Goal: Transaction & Acquisition: Obtain resource

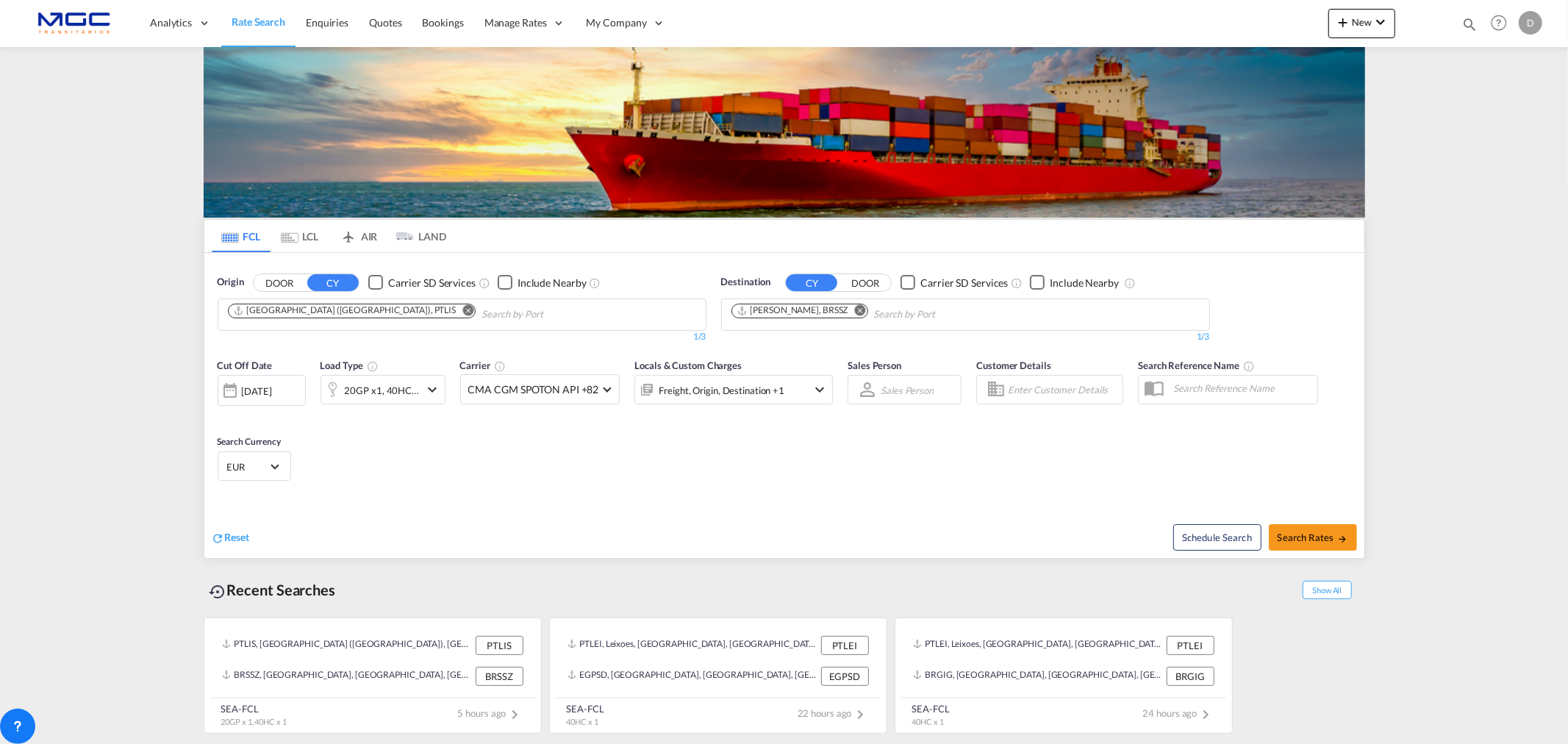
click at [463, 311] on md-icon "Remove" at bounding box center [468, 310] width 11 height 11
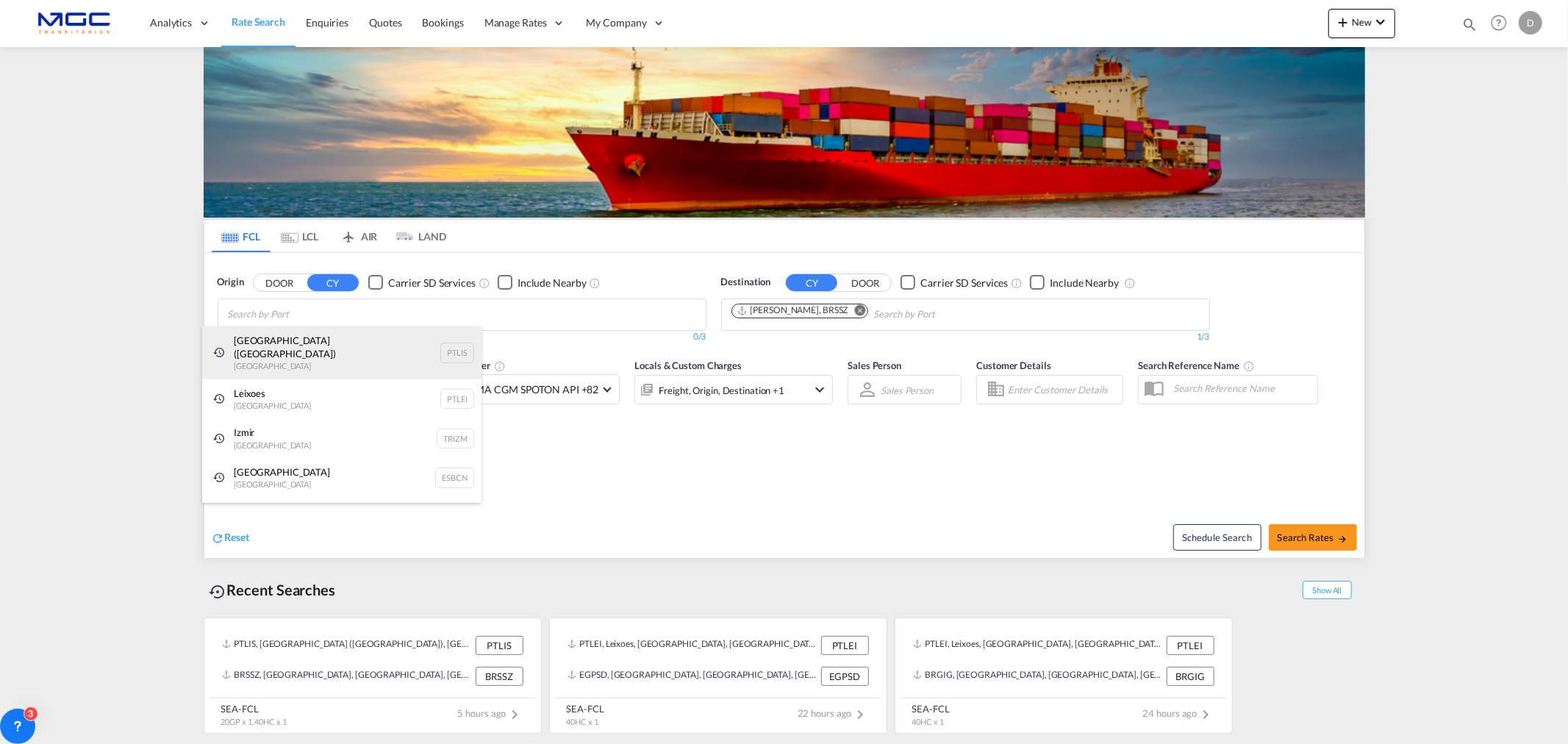
click at [339, 357] on div "[GEOGRAPHIC_DATA] ([GEOGRAPHIC_DATA]) [GEOGRAPHIC_DATA] PTLIS" at bounding box center [342, 354] width 279 height 53
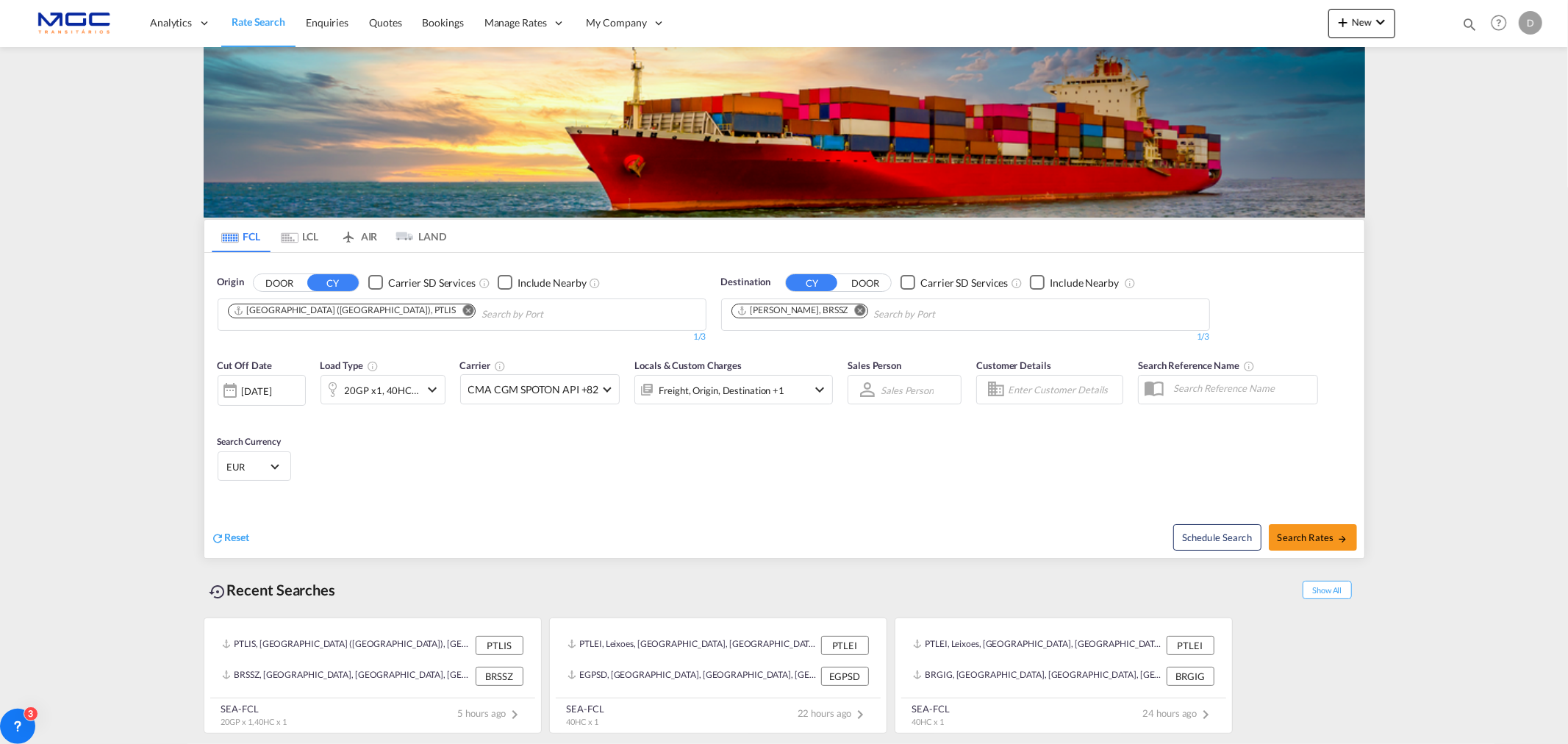
click at [855, 310] on md-icon "Remove" at bounding box center [861, 310] width 11 height 11
click at [767, 314] on body "Analytics Reports Dashboard Rate Search Enquiries Quotes Bookings" at bounding box center [784, 372] width 1568 height 744
paste input "[GEOGRAPHIC_DATA]"
type input "[GEOGRAPHIC_DATA]"
click at [795, 348] on div "Guayaquil [GEOGRAPHIC_DATA] [GEOGRAPHIC_DATA]" at bounding box center [846, 349] width 279 height 44
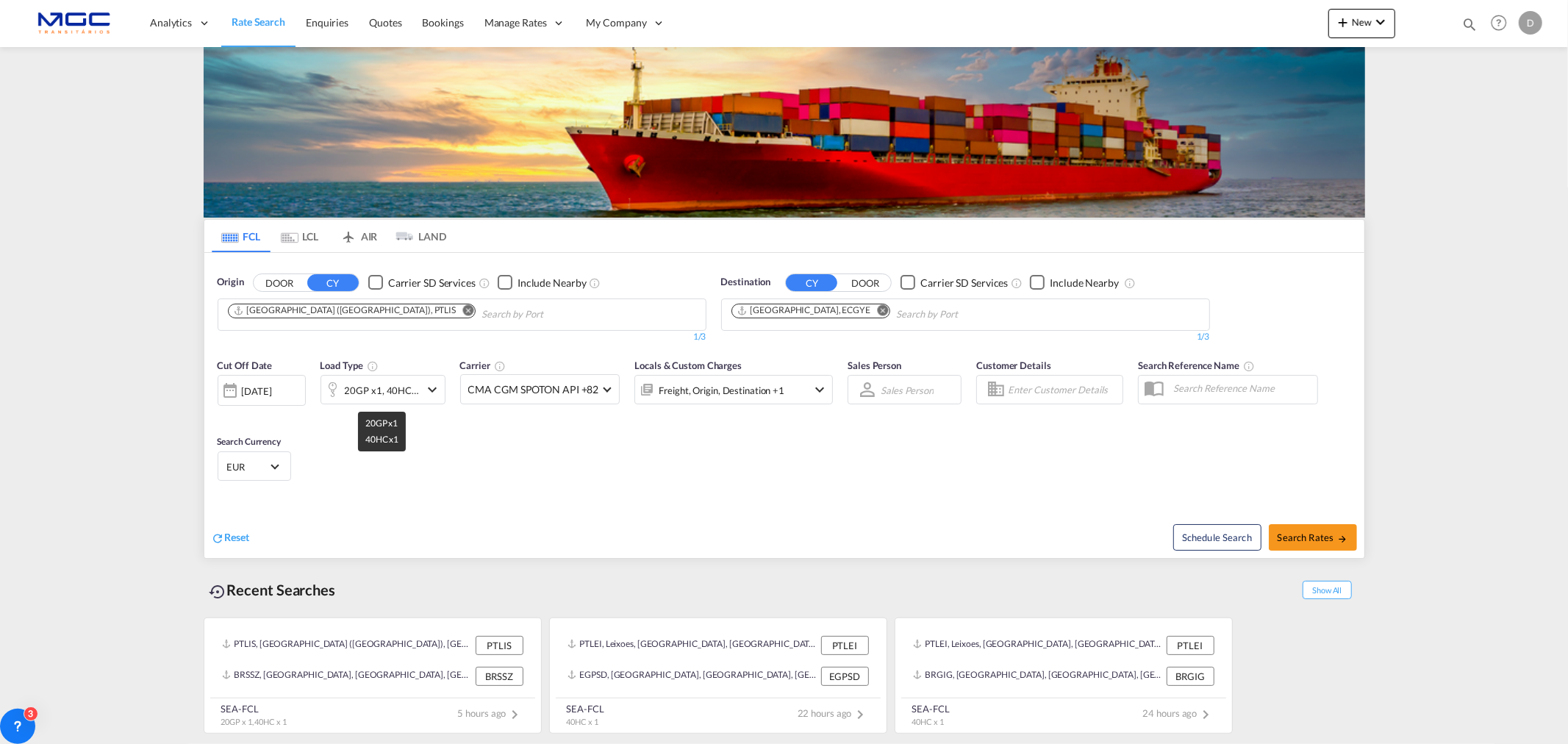
click at [402, 393] on div "20GP x1, 40HC x1" at bounding box center [381, 390] width 75 height 21
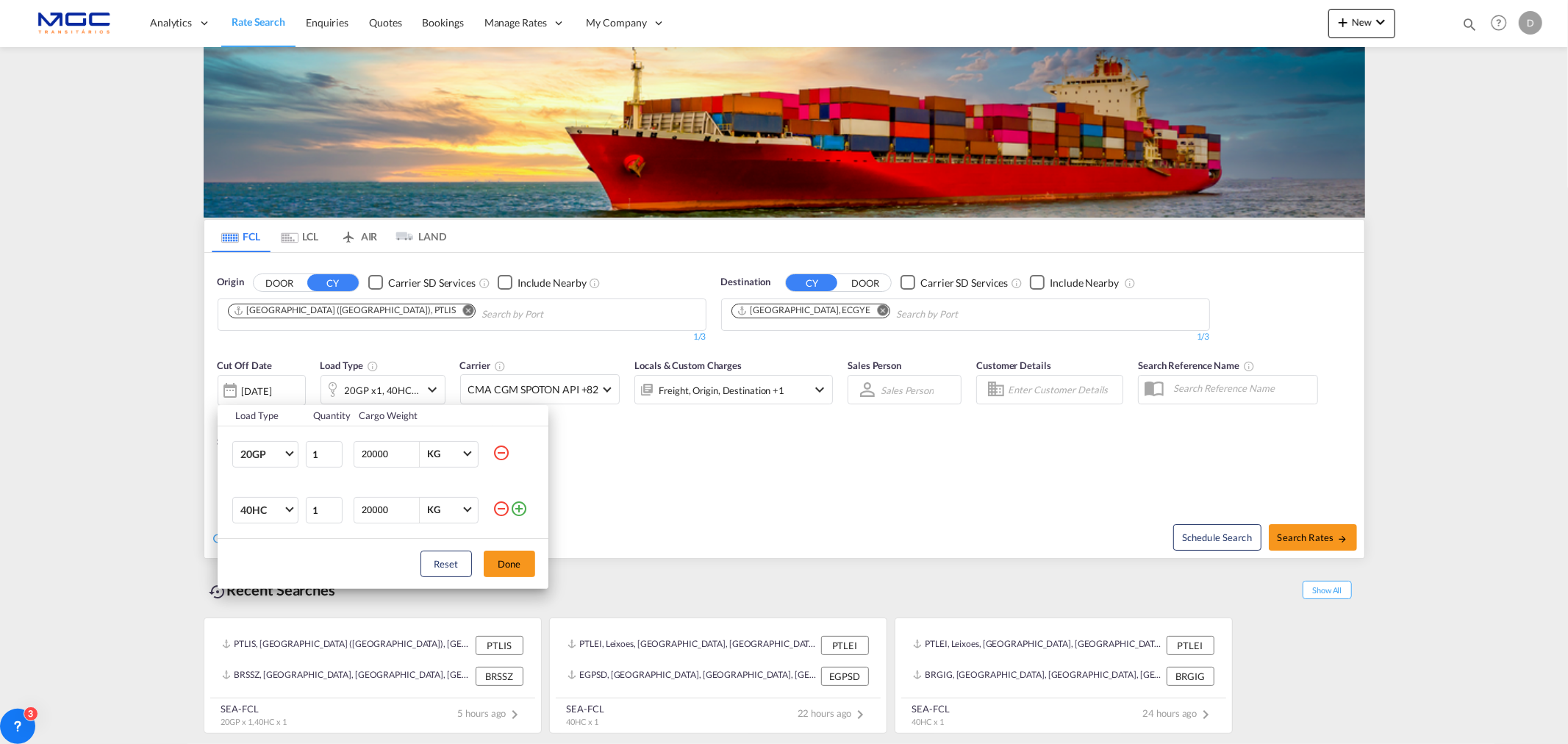
click at [500, 512] on md-icon "icon-minus-circle-outline" at bounding box center [501, 509] width 18 height 18
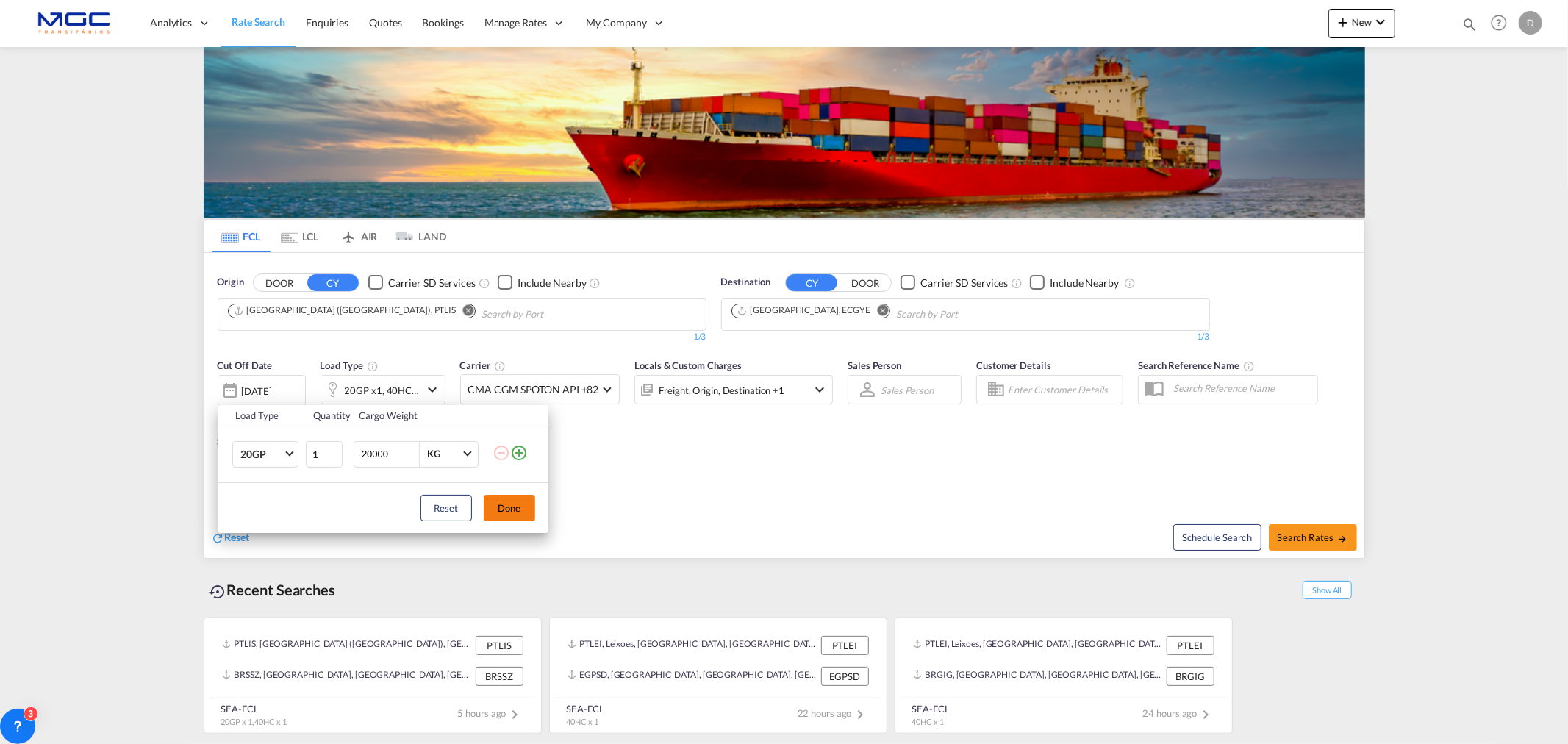
click at [513, 513] on button "Done" at bounding box center [509, 508] width 52 height 27
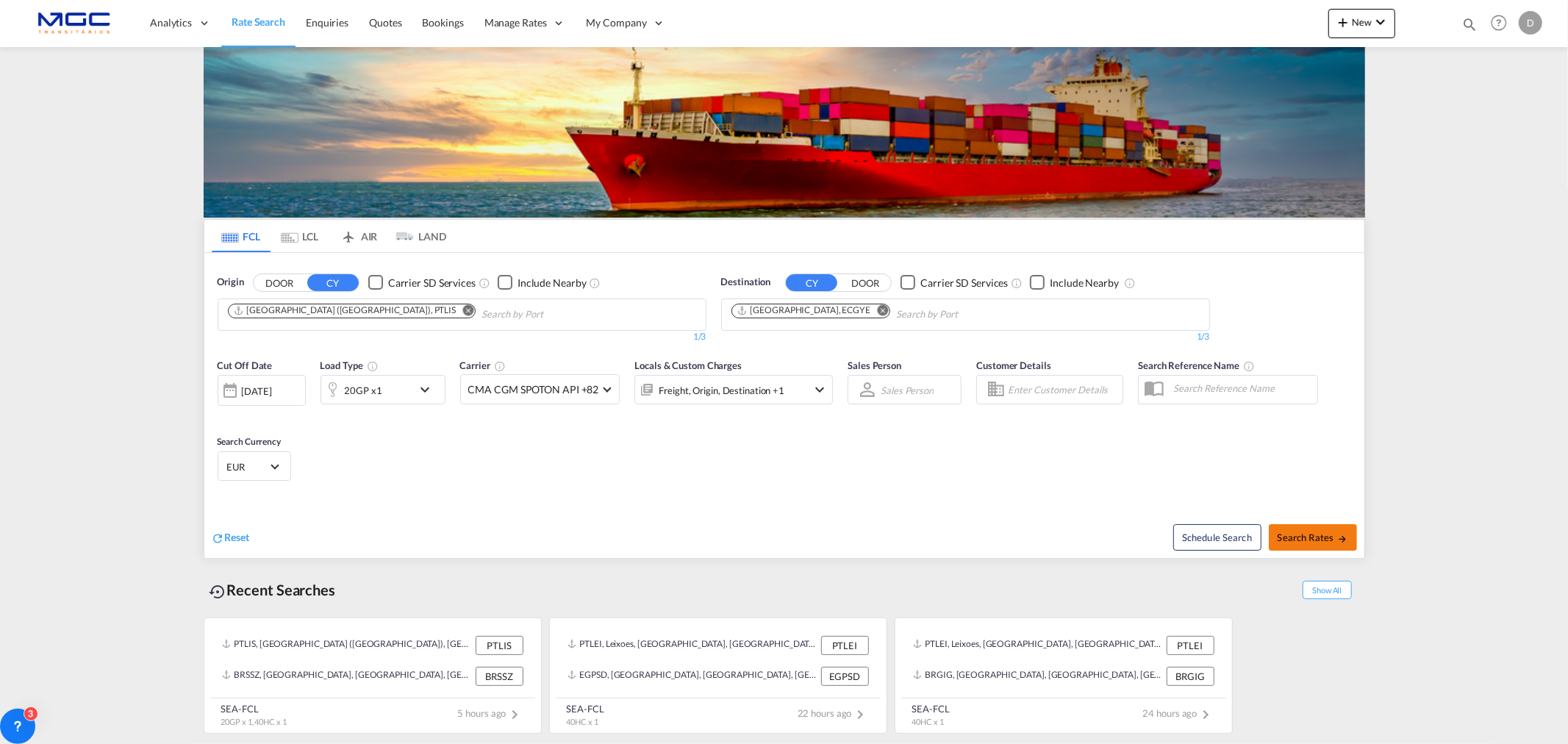
click at [1298, 538] on span "Search Rates" at bounding box center [1313, 538] width 70 height 12
type input "PTLIS to ECGYE / [DATE]"
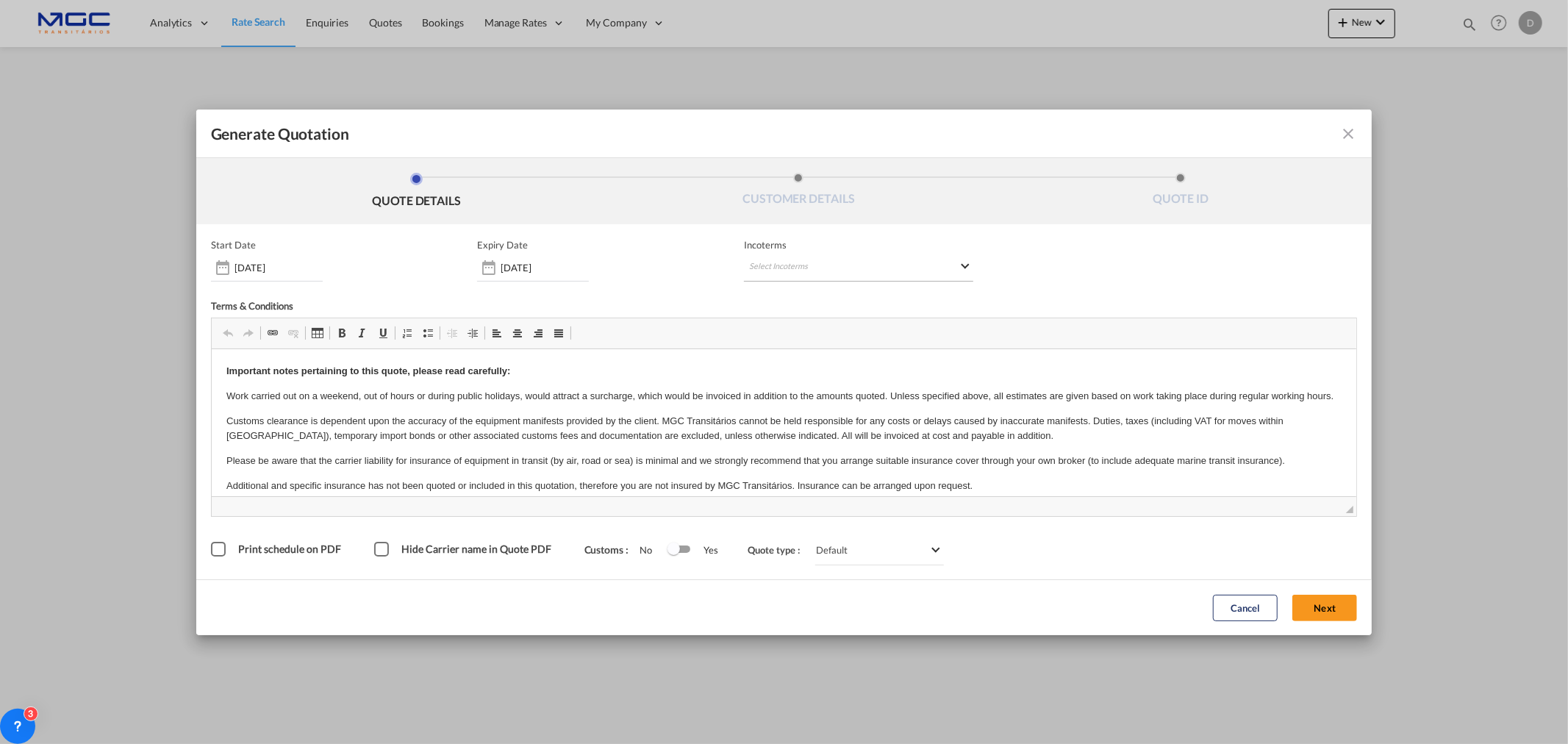
click at [886, 258] on md-select "Select Incoterms CIP - export Carriage and Insurance Paid to CIP - import Carri…" at bounding box center [858, 268] width 229 height 27
click at [814, 291] on input "search" at bounding box center [819, 298] width 136 height 13
click at [840, 373] on div "EXW - export" at bounding box center [825, 373] width 140 height 12
click at [1326, 608] on button "Next" at bounding box center [1325, 609] width 65 height 27
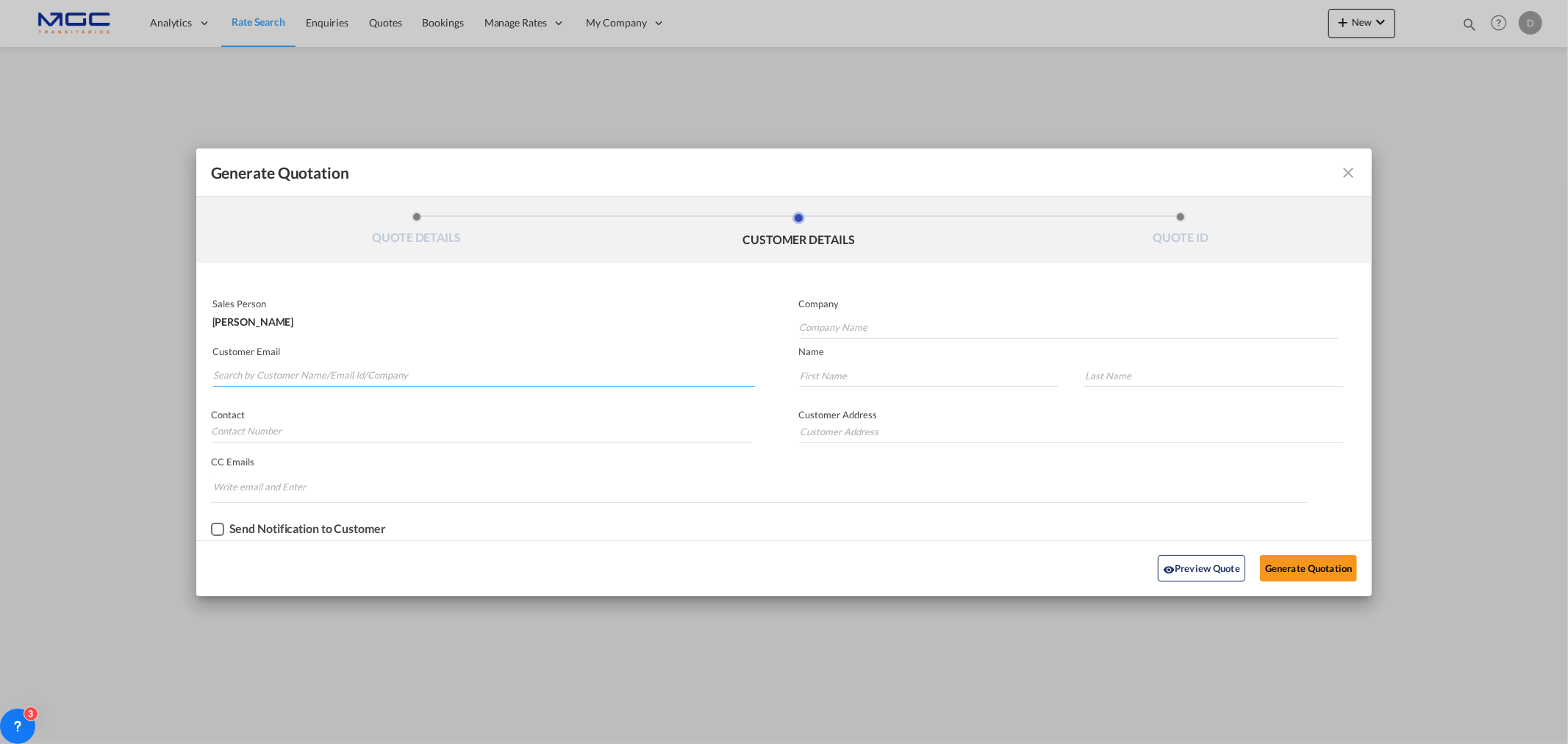
click at [384, 365] on input "Search by Customer Name/Email Id/Company" at bounding box center [483, 376] width 542 height 22
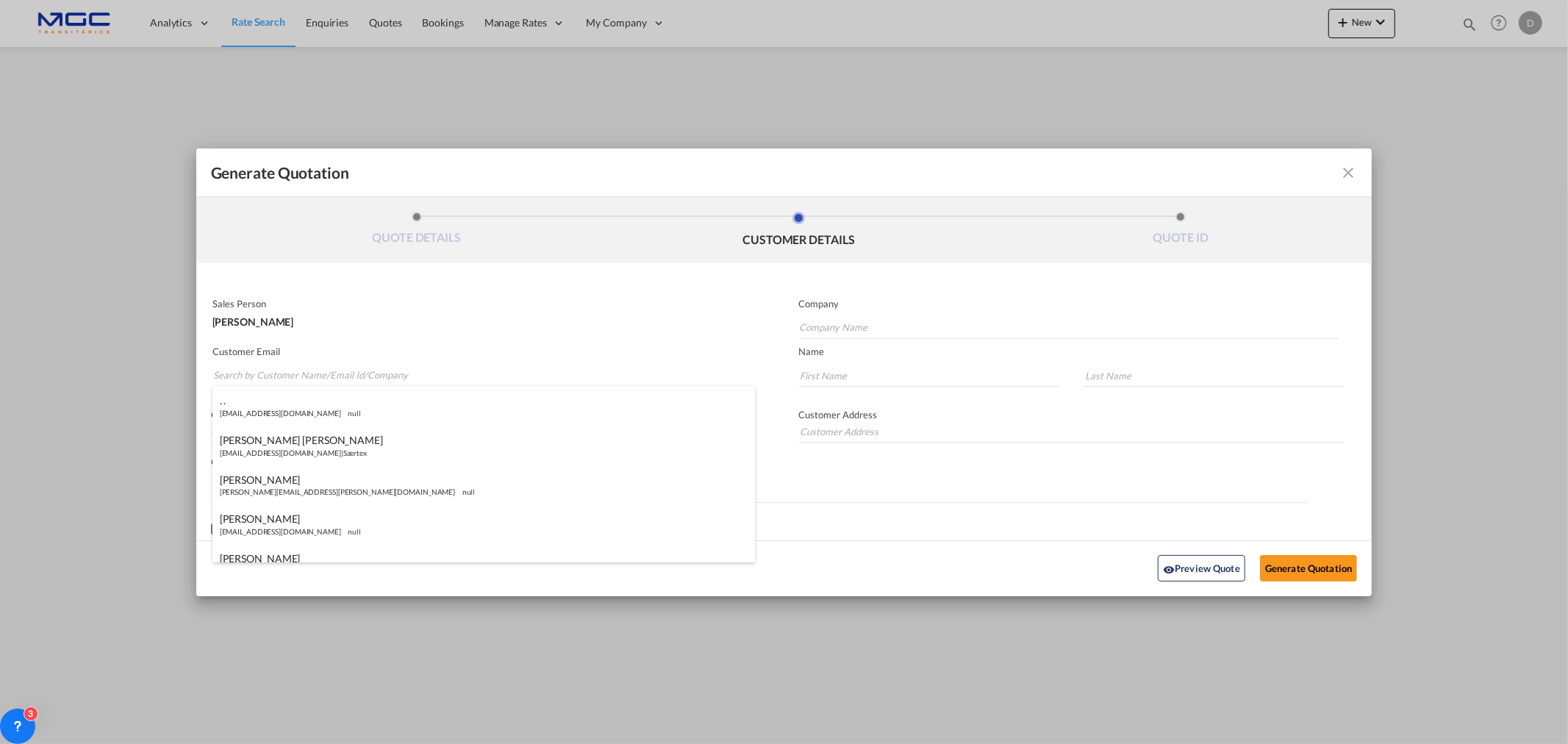
type input "l"
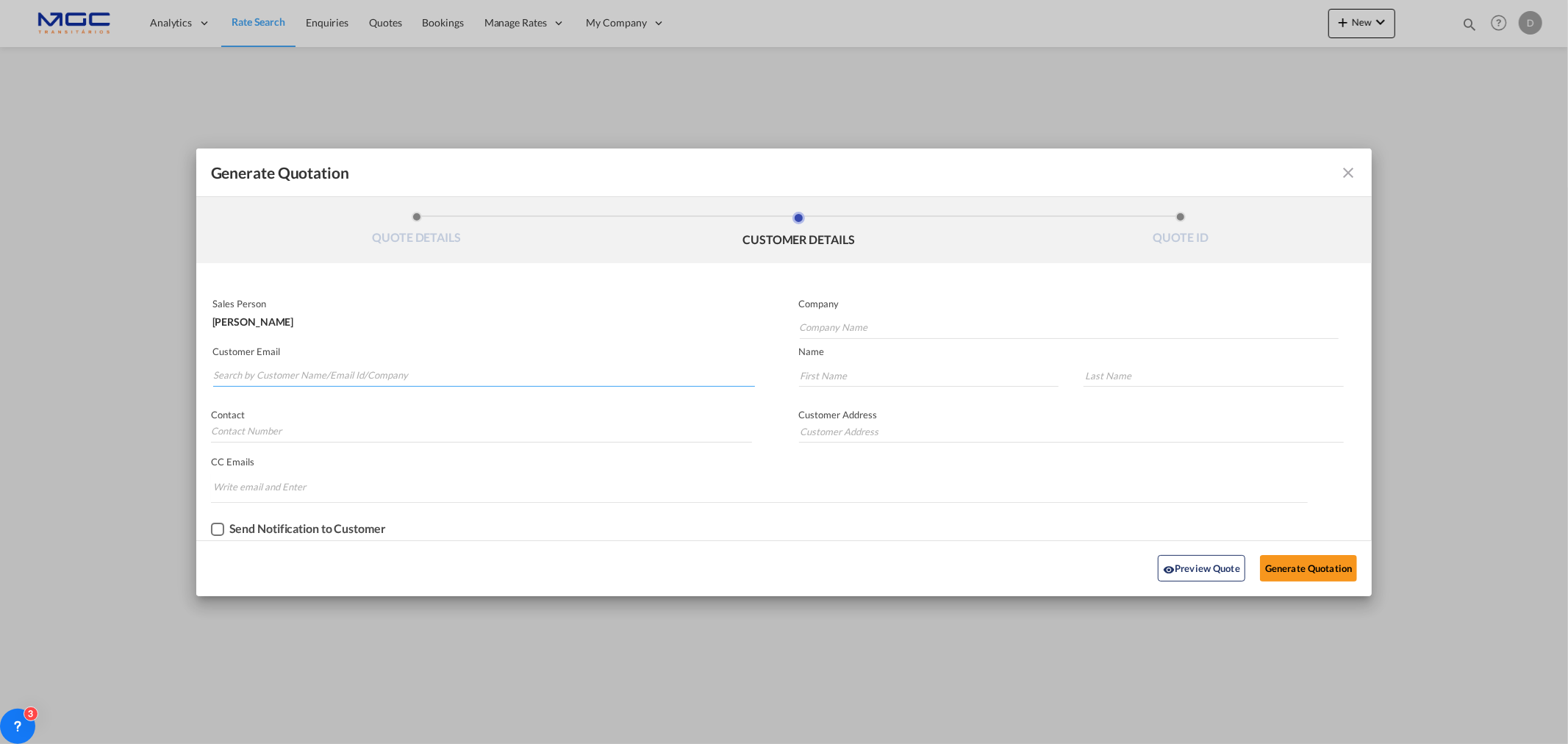
click at [274, 377] on input "Search by Customer Name/Email Id/Company" at bounding box center [483, 376] width 542 height 22
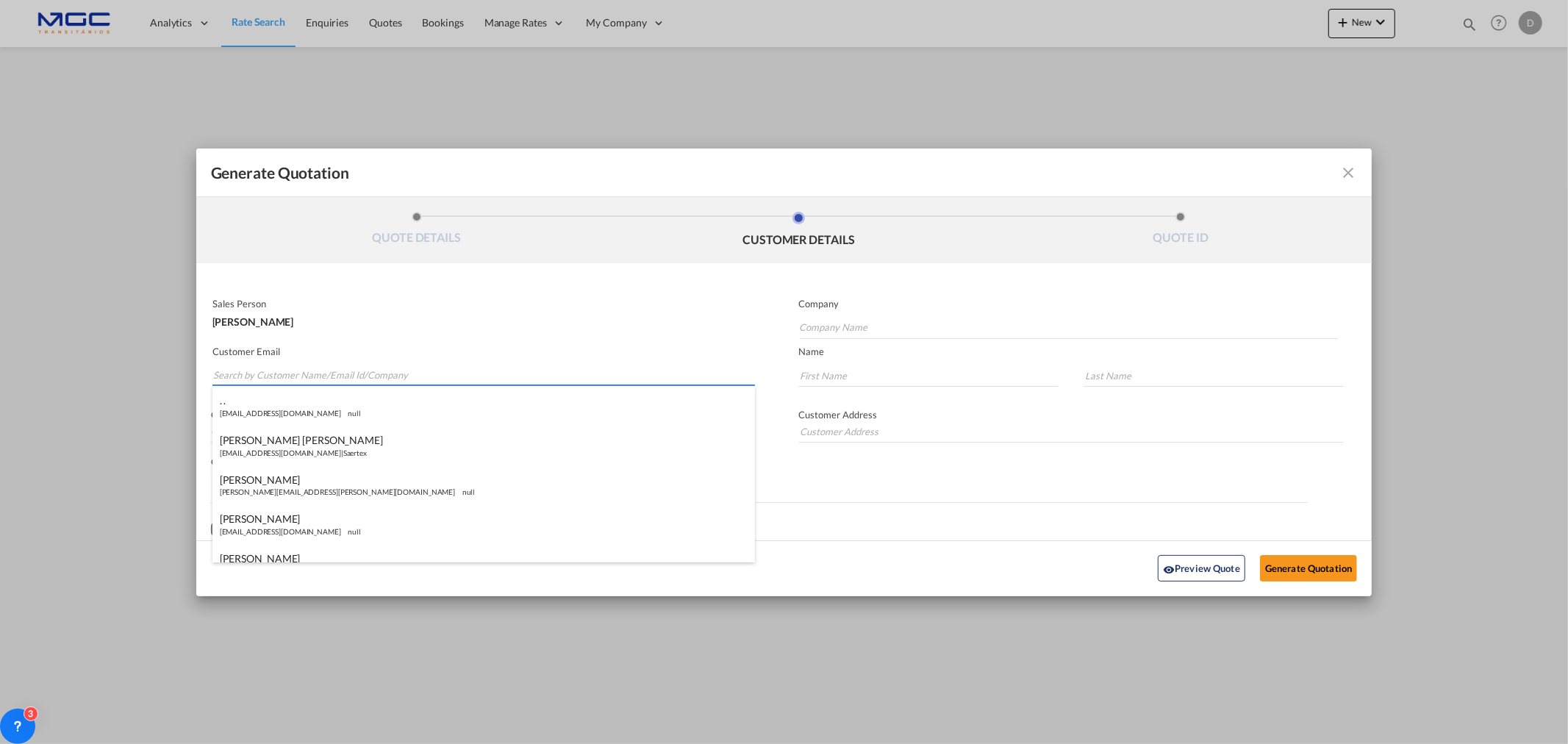
paste input "[EMAIL_ADDRESS][DOMAIN_NAME]>"
click at [460, 371] on input "[EMAIL_ADDRESS][DOMAIN_NAME]>" at bounding box center [483, 376] width 542 height 22
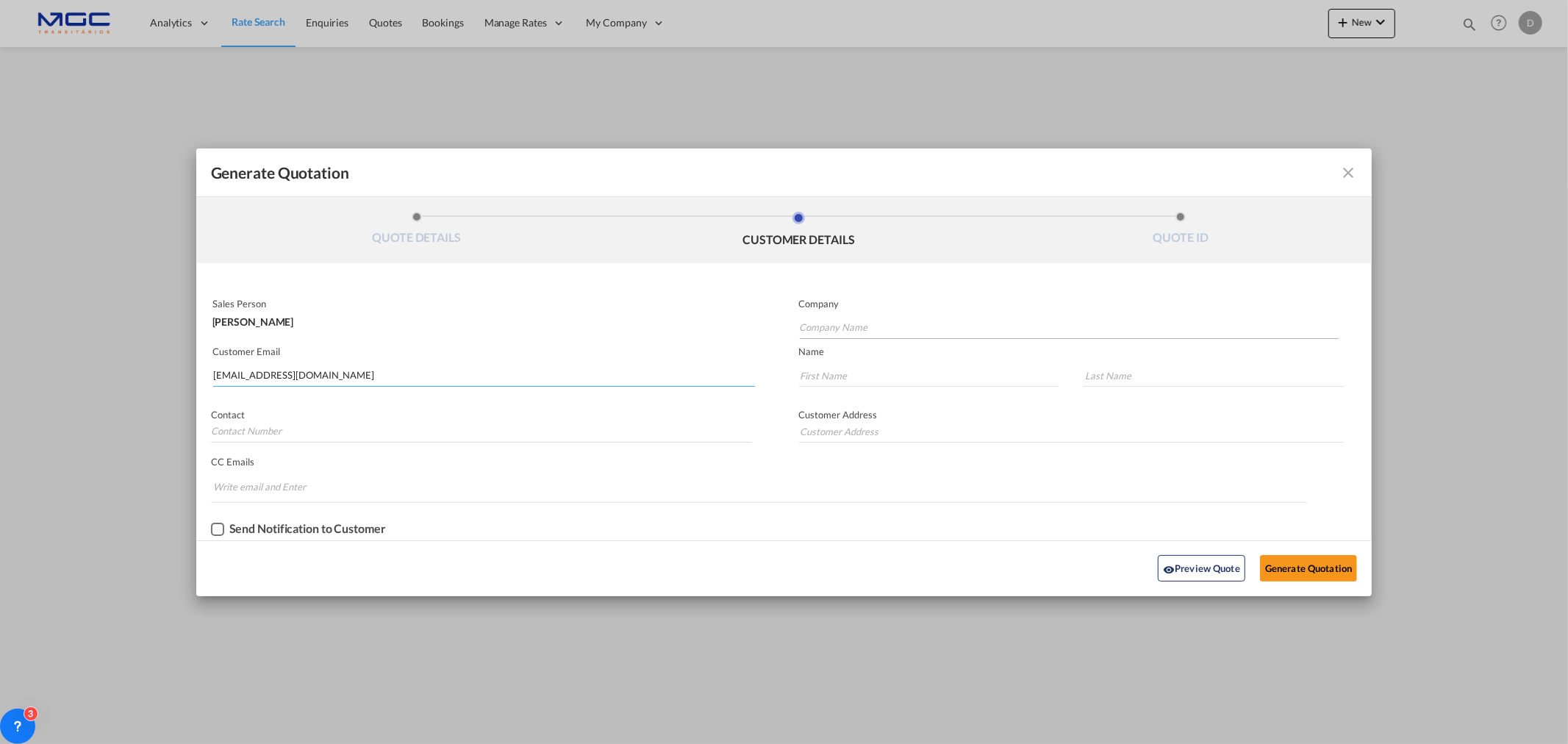
type input "[EMAIL_ADDRESS][DOMAIN_NAME]"
click at [892, 327] on input "Company Name" at bounding box center [1069, 328] width 539 height 22
click at [858, 371] on input "Generate QuotationQUOTE ..." at bounding box center [929, 376] width 260 height 22
click at [846, 314] on md-autocomplete-wrap "Generate QuotationQUOTE ..." at bounding box center [1069, 325] width 540 height 30
click at [844, 322] on input "Company Name" at bounding box center [1069, 328] width 539 height 22
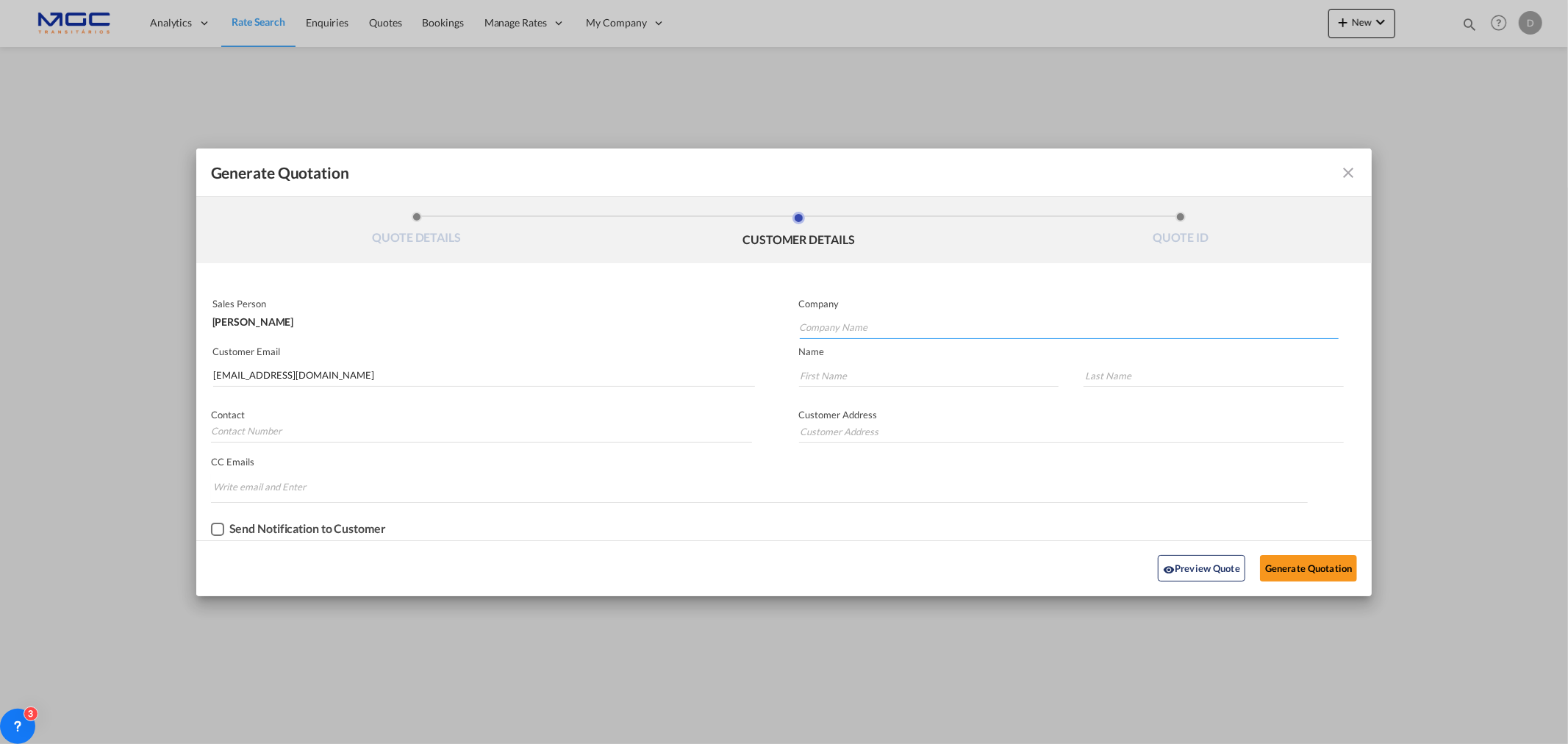
click at [832, 328] on input "Company Name" at bounding box center [1069, 328] width 539 height 22
type input "."
click at [880, 376] on input "Generate QuotationQUOTE ..." at bounding box center [929, 376] width 260 height 22
type input "."
click at [1148, 382] on input "Generate QuotationQUOTE ..." at bounding box center [1214, 376] width 260 height 22
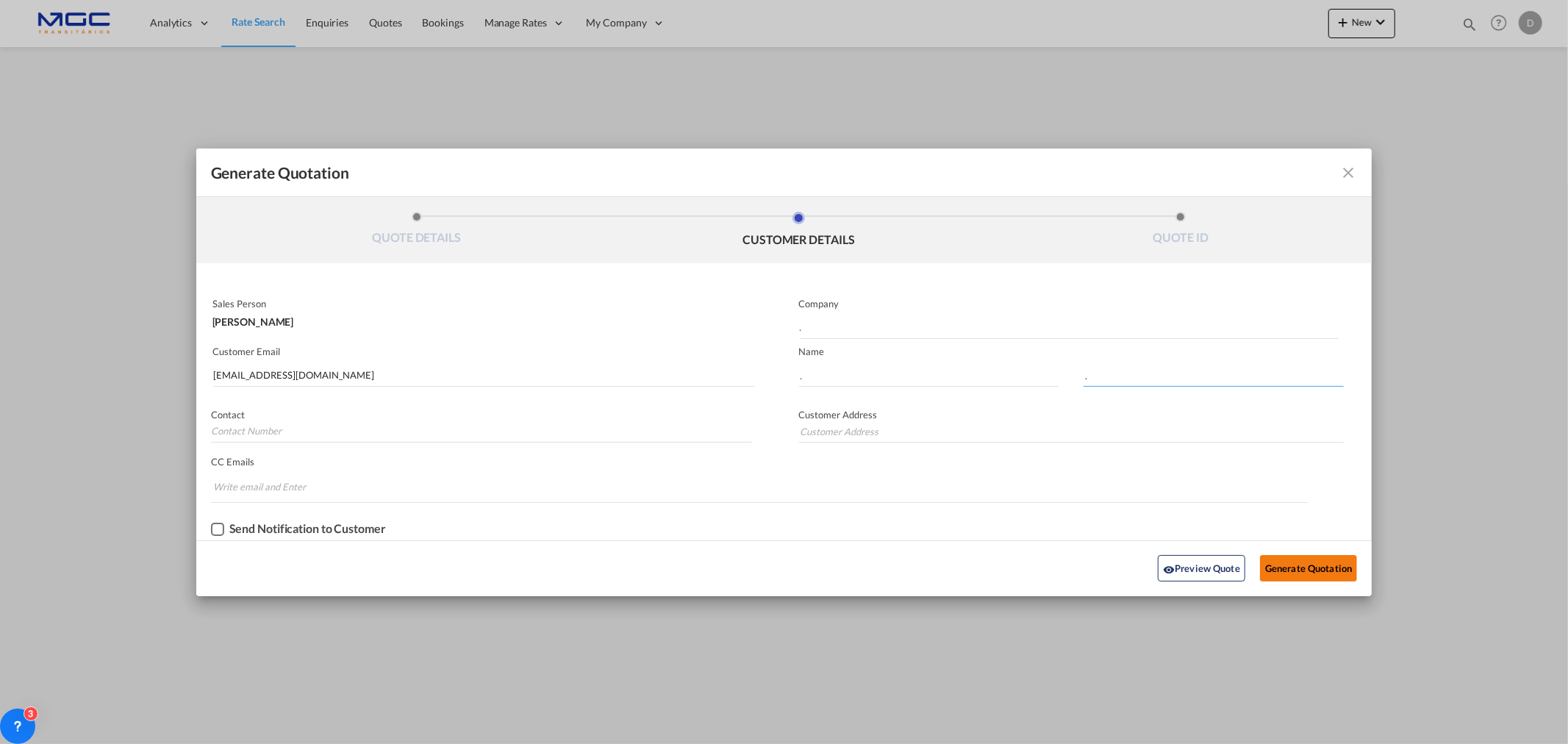
type input "."
click at [1290, 561] on button "Generate Quotation" at bounding box center [1309, 569] width 97 height 27
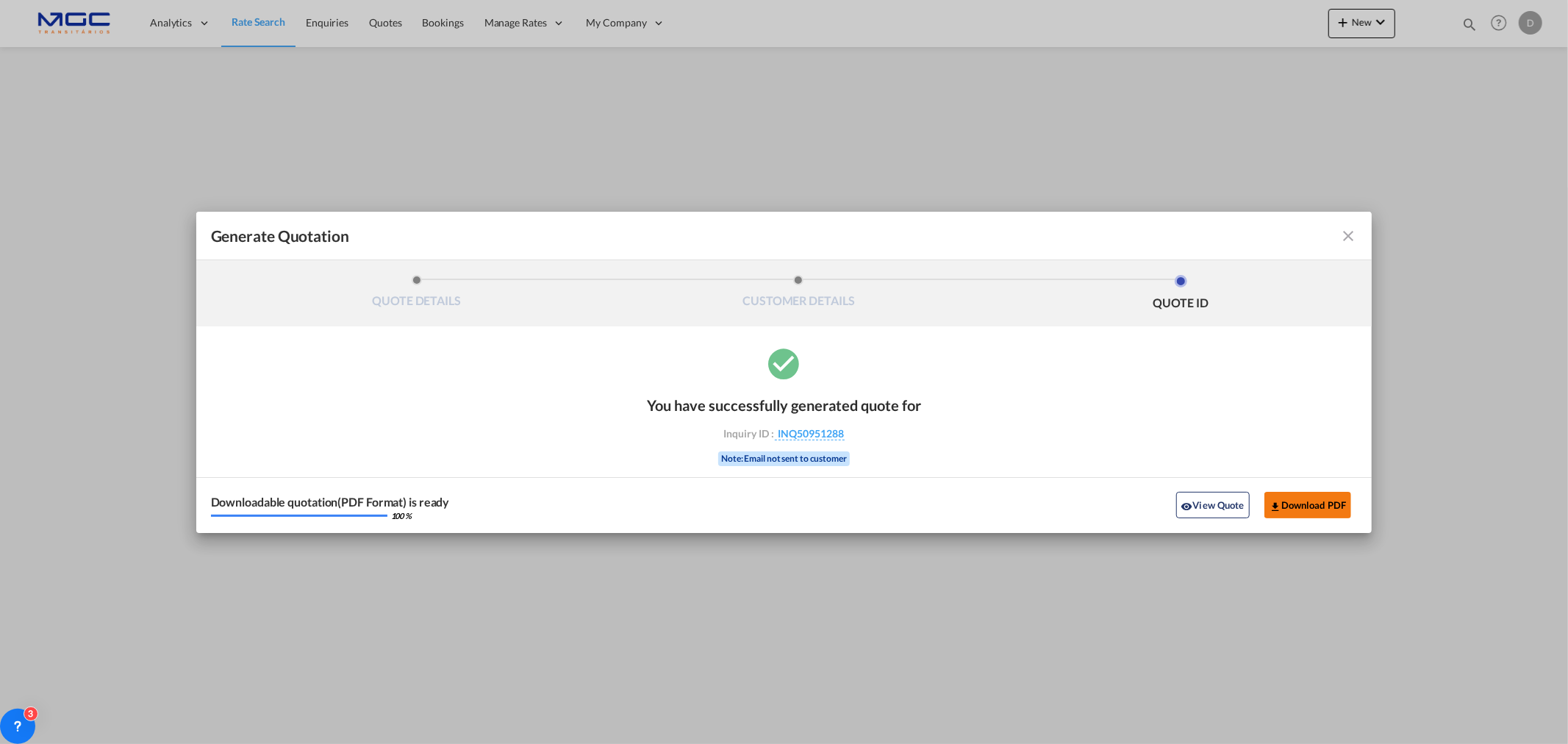
click at [1301, 503] on button "Download PDF" at bounding box center [1309, 505] width 87 height 27
